Goal: Navigation & Orientation: Find specific page/section

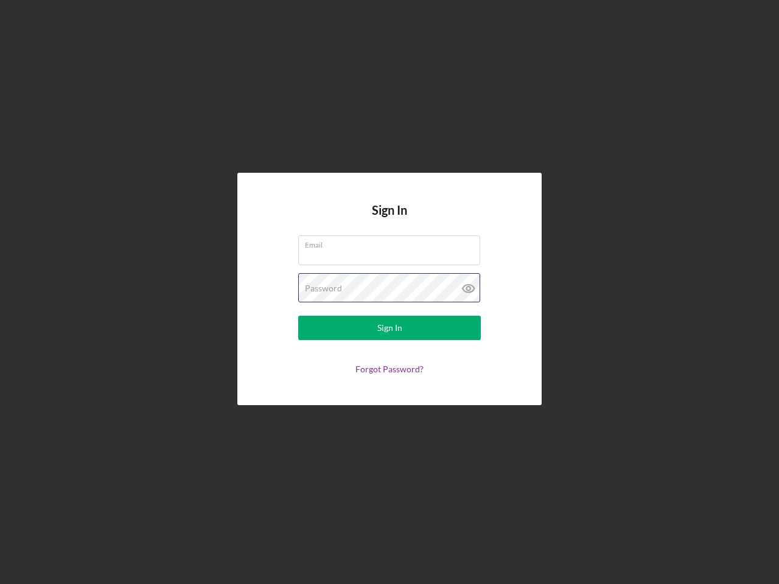
click at [390, 292] on div "Password" at bounding box center [389, 288] width 183 height 30
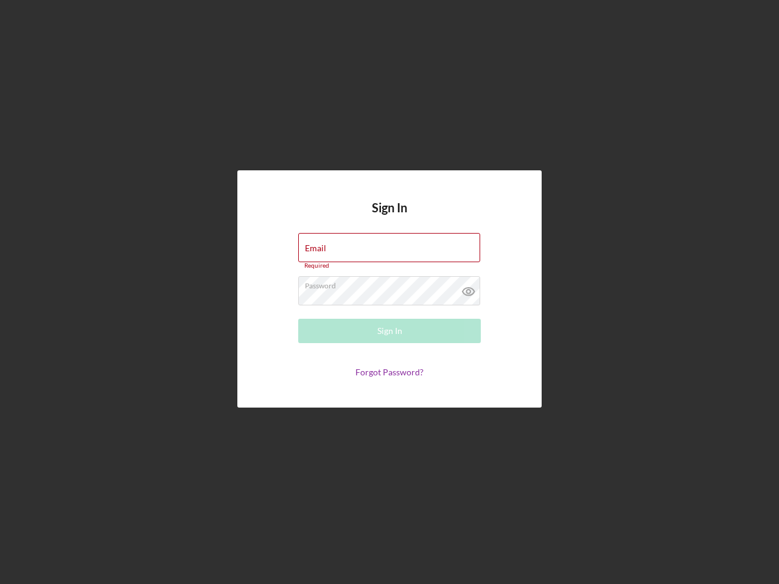
click at [469, 289] on icon at bounding box center [469, 291] width 30 height 30
